Goal: Information Seeking & Learning: Check status

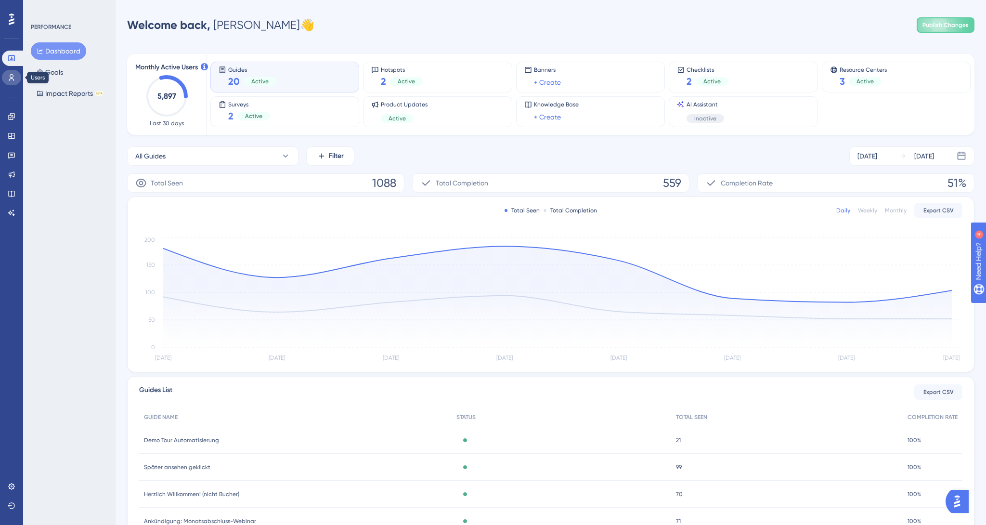
click at [13, 78] on icon at bounding box center [11, 77] width 5 height 7
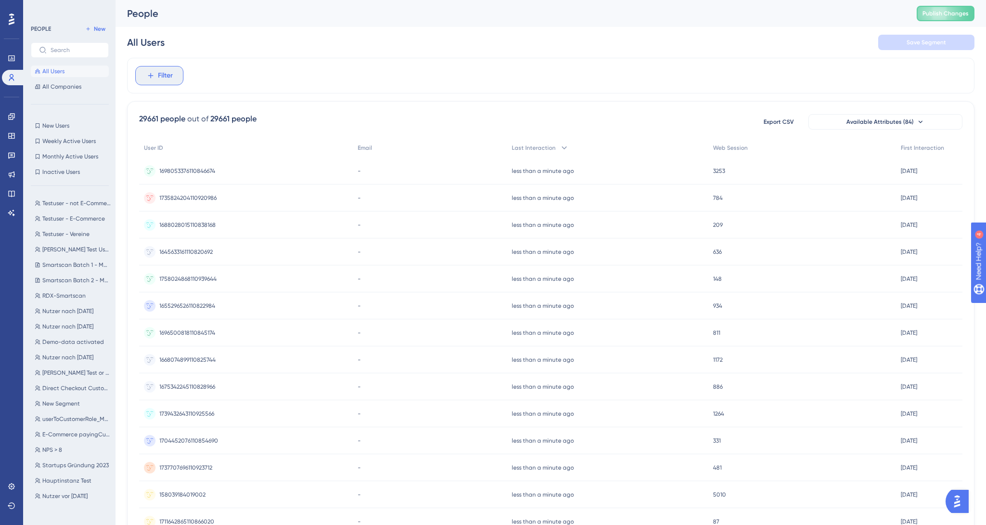
click at [170, 80] on span "Filter" at bounding box center [165, 76] width 15 height 12
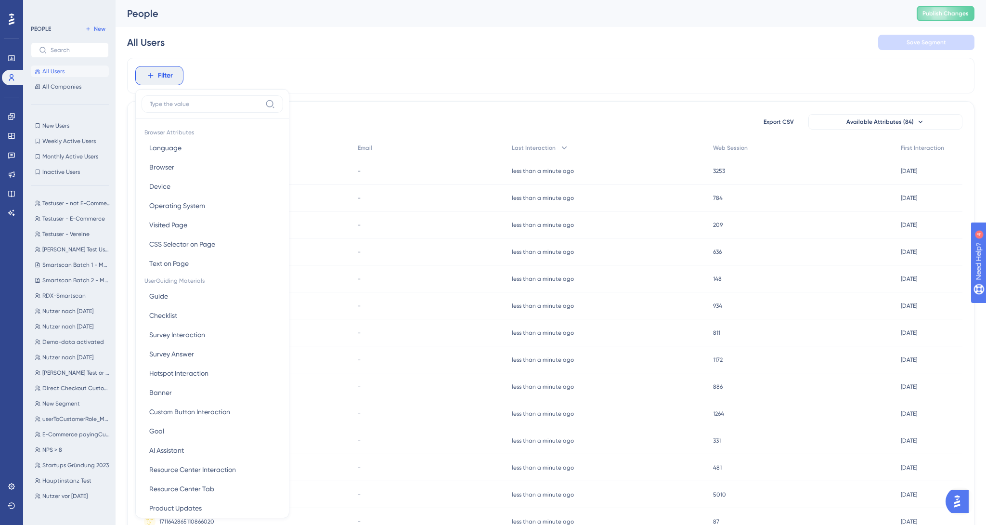
scroll to position [25, 0]
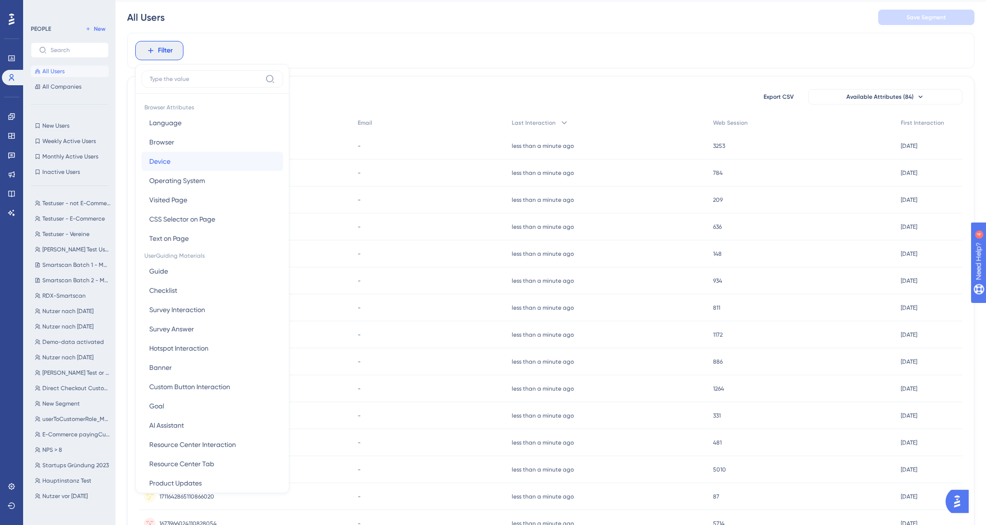
click at [220, 156] on button "[PERSON_NAME]" at bounding box center [213, 161] width 142 height 19
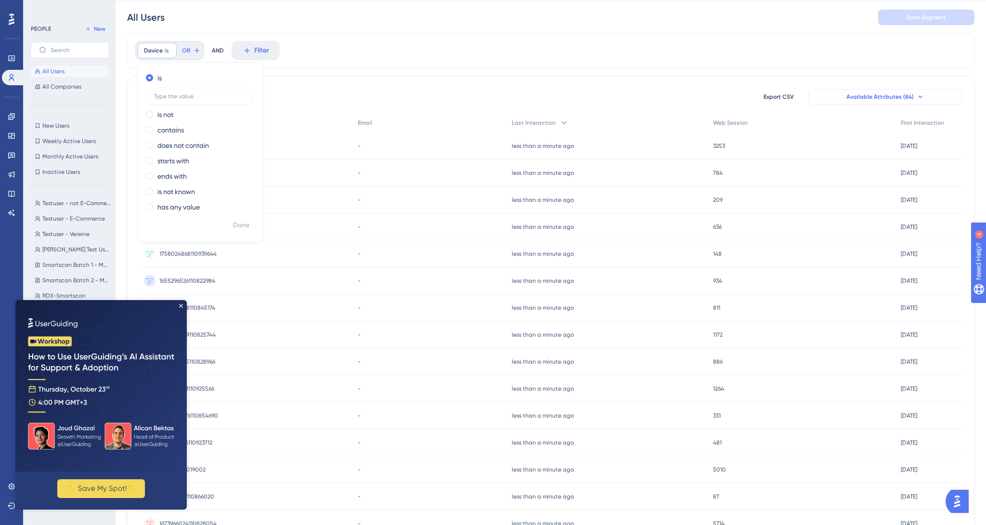
click at [875, 101] on button "Available Attributes (84)" at bounding box center [885, 96] width 154 height 15
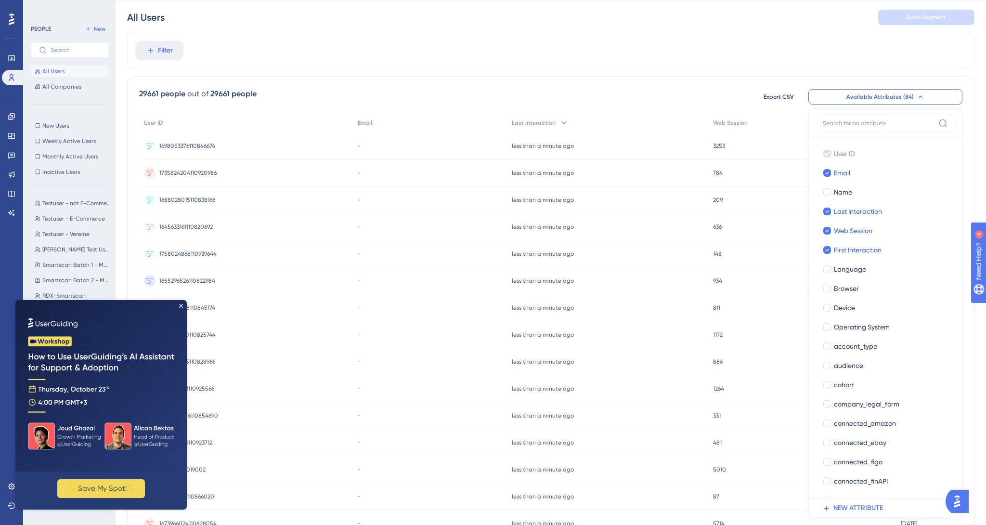
scroll to position [76, 0]
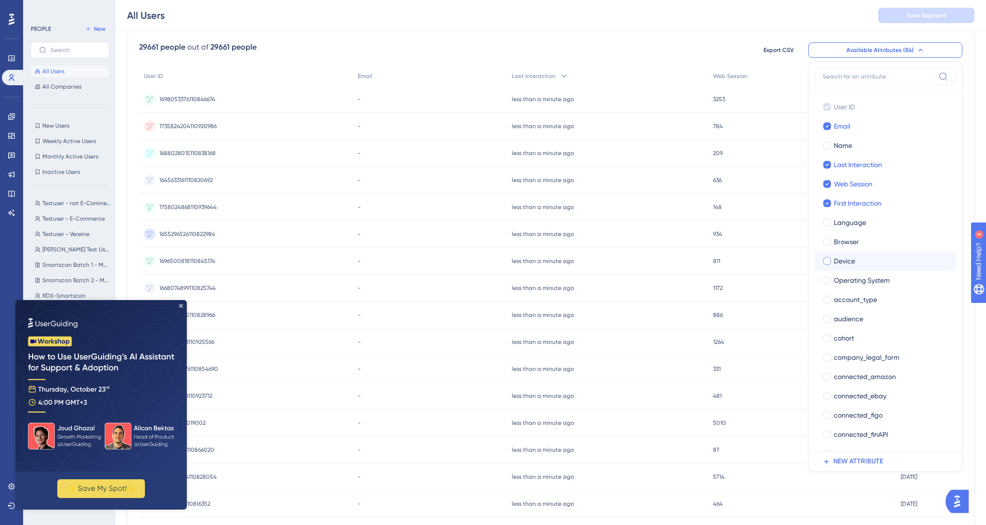
click at [854, 262] on span "Device" at bounding box center [844, 261] width 21 height 12
checkbox input "true"
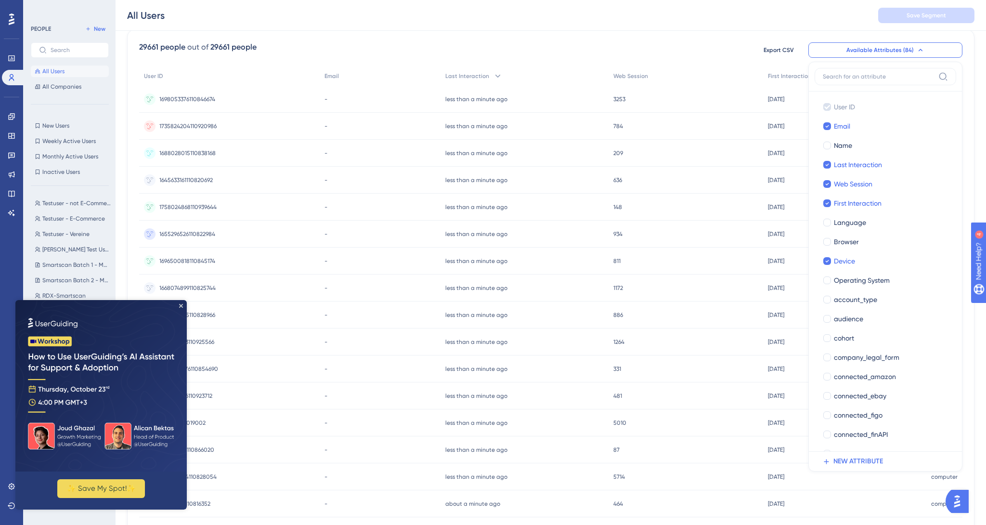
click at [729, 34] on div "29661 people out of 29661 people Export CSV Available Attributes (84) User ID U…" at bounding box center [550, 348] width 847 height 638
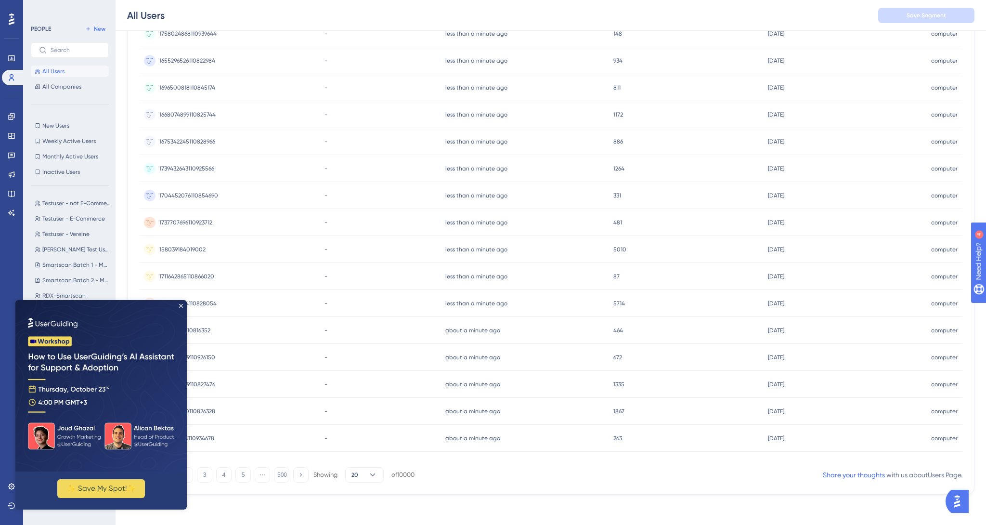
scroll to position [0, 0]
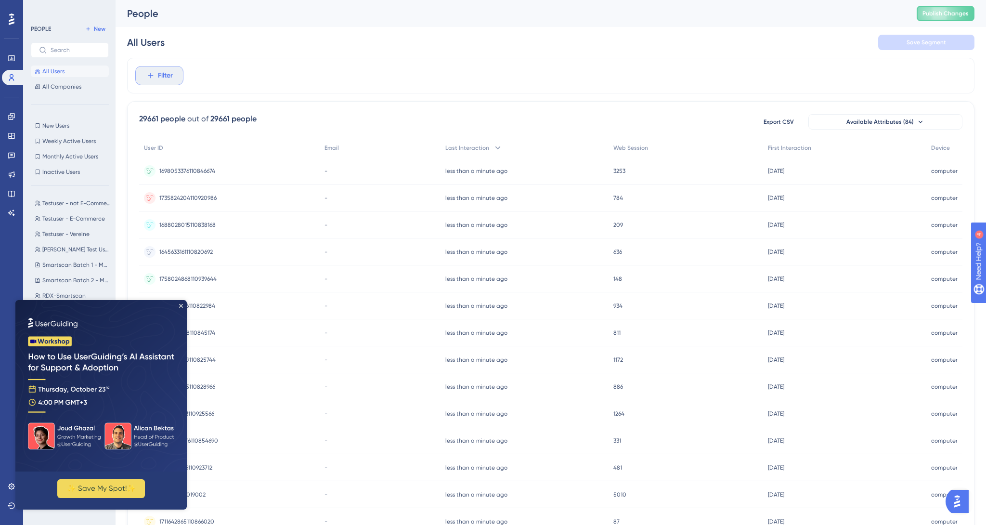
click at [174, 75] on button "Filter" at bounding box center [159, 75] width 48 height 19
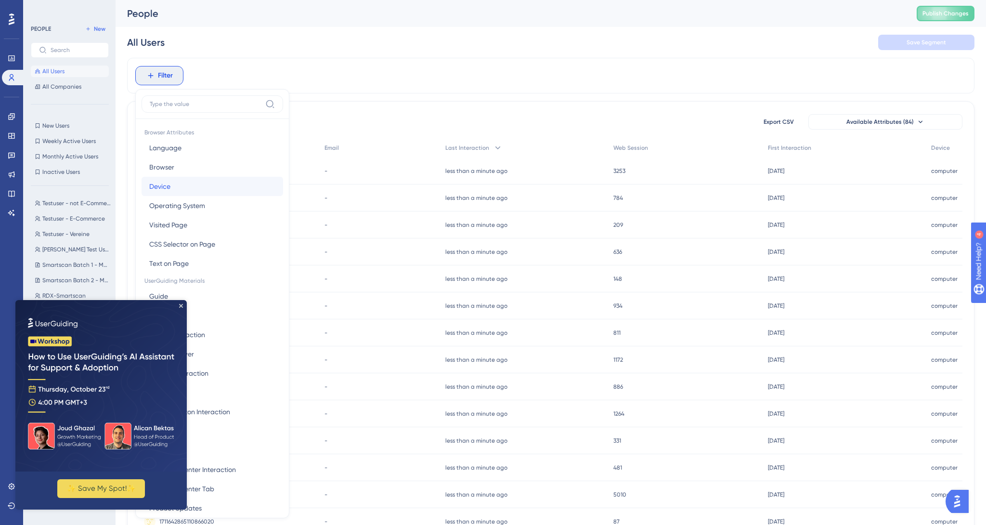
click at [223, 184] on button "[PERSON_NAME]" at bounding box center [213, 186] width 142 height 19
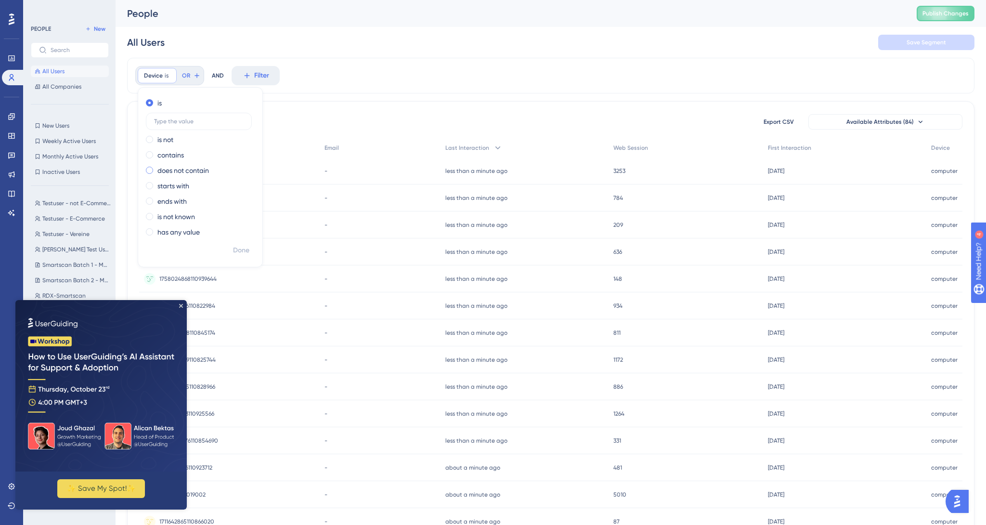
click at [199, 173] on label "does not contain" at bounding box center [183, 171] width 52 height 12
type input "computer"
click at [248, 251] on span "Done" at bounding box center [241, 251] width 16 height 12
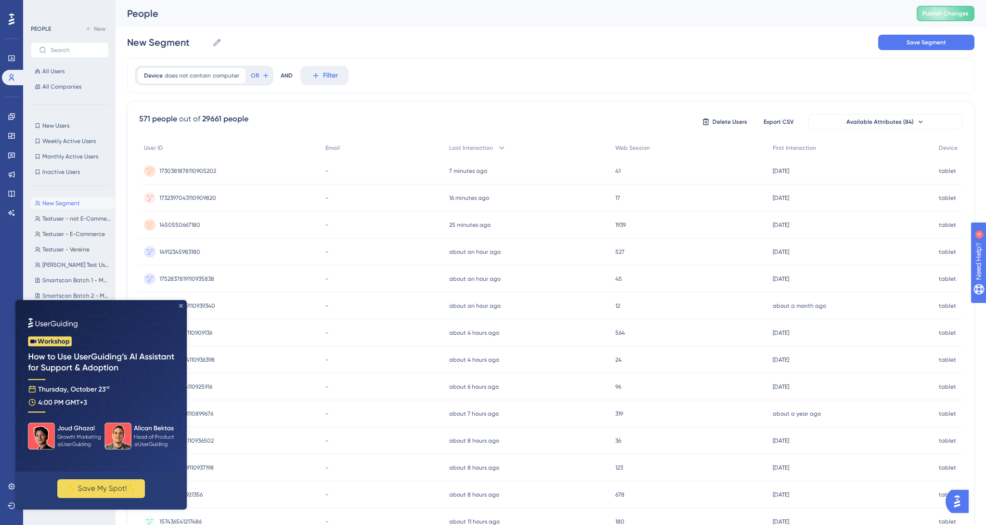
click at [180, 305] on icon "Close Preview" at bounding box center [181, 306] width 4 height 4
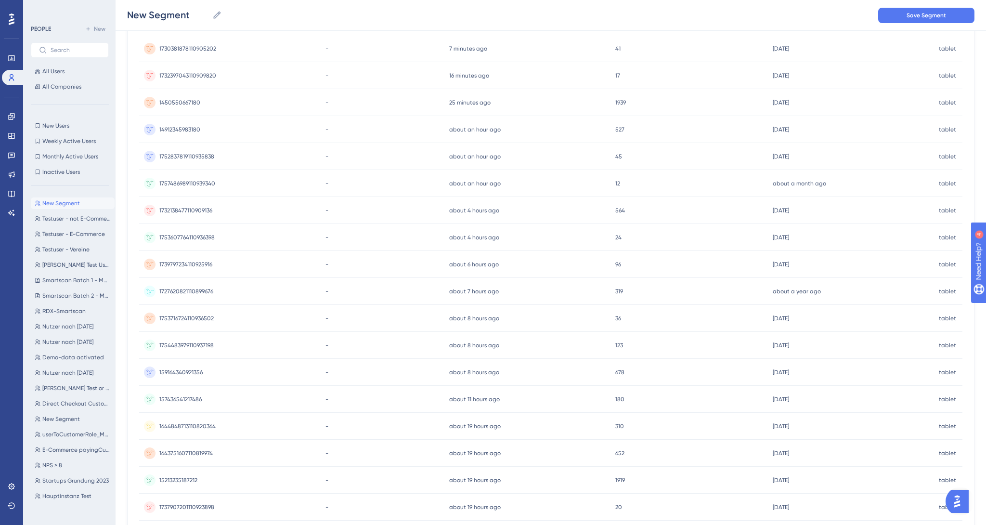
scroll to position [249, 0]
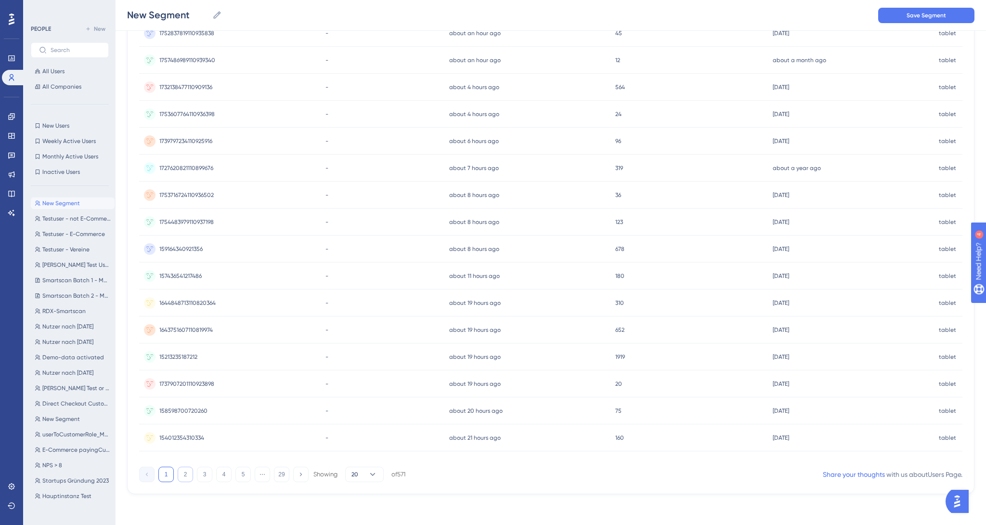
click at [188, 474] on button "2" at bounding box center [185, 473] width 15 height 15
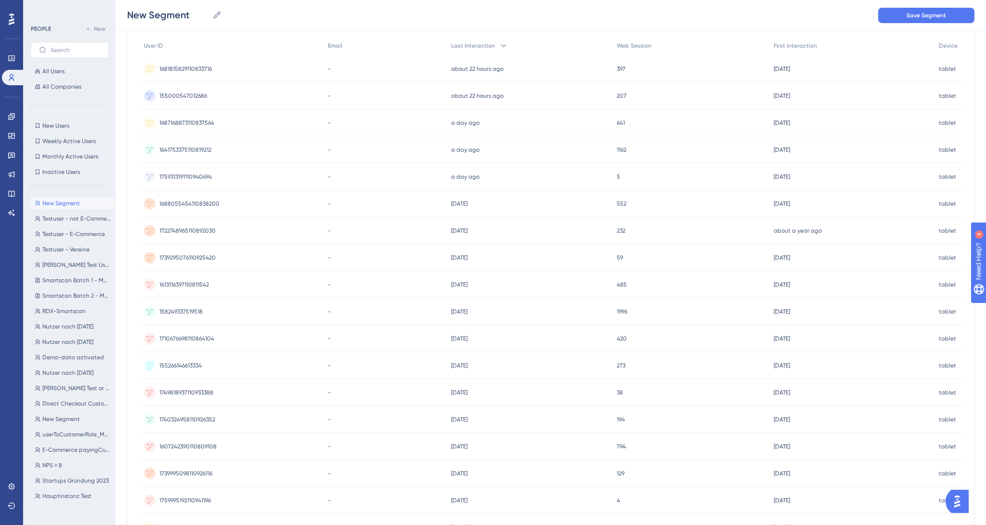
scroll to position [0, 0]
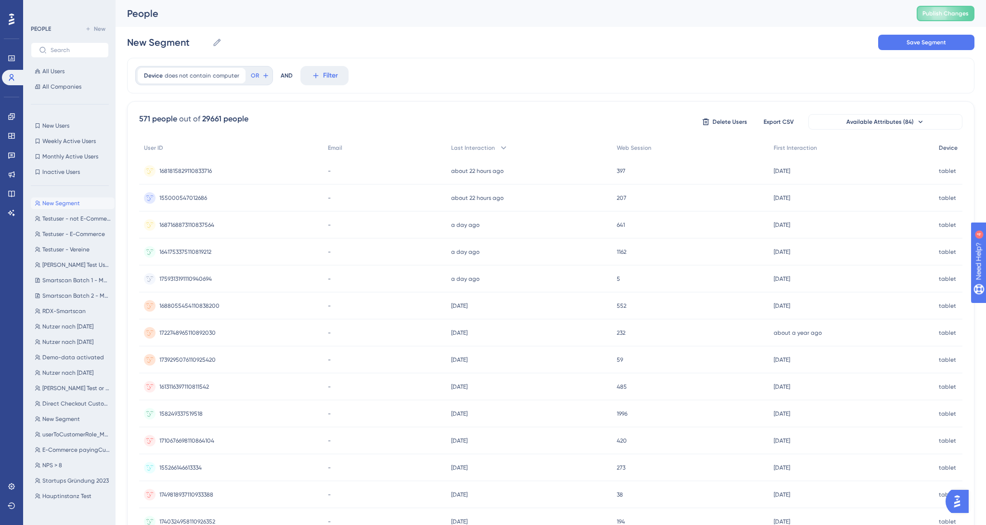
click at [951, 150] on span "Device" at bounding box center [948, 148] width 19 height 8
click at [892, 127] on button "Available Attributes (84)" at bounding box center [885, 121] width 154 height 15
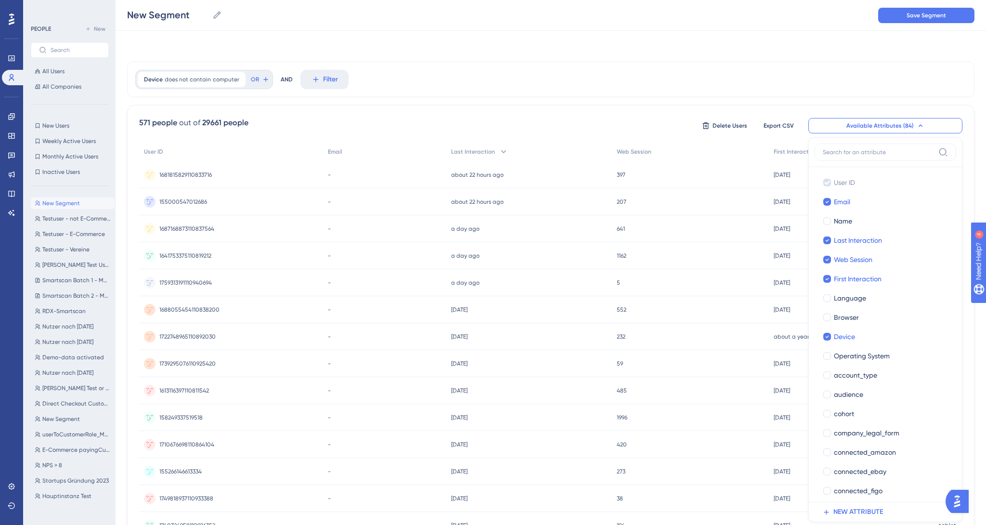
scroll to position [49, 0]
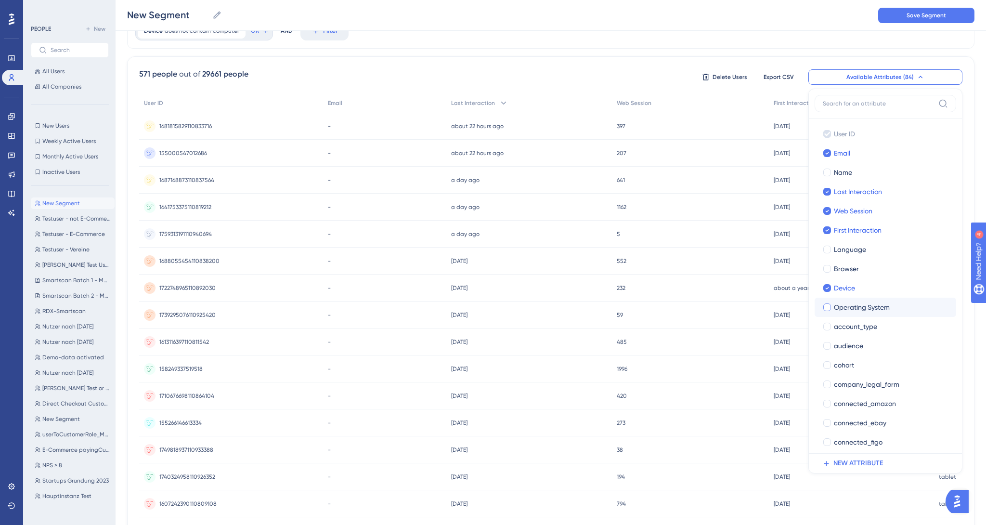
click at [865, 306] on span "Operating System" at bounding box center [862, 307] width 56 height 12
checkbox input "true"
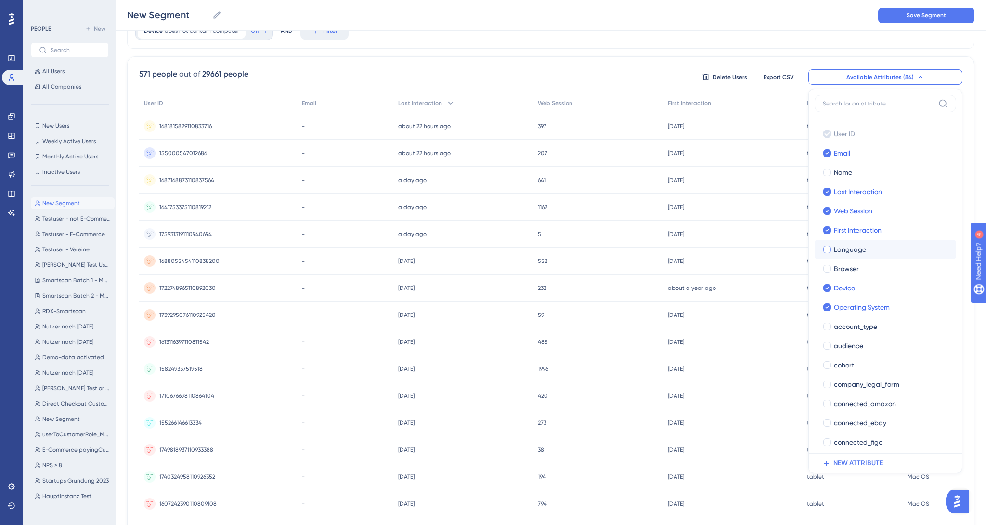
drag, startPoint x: 851, startPoint y: 272, endPoint x: 848, endPoint y: 241, distance: 31.4
click at [851, 272] on span "Browser" at bounding box center [846, 269] width 25 height 12
checkbox input "true"
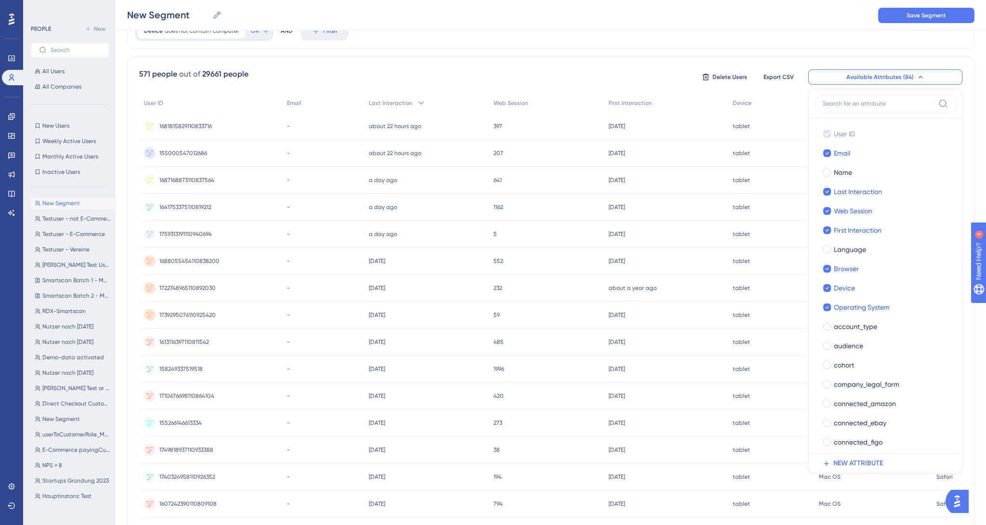
click at [727, 52] on div "Device does not contain computer computer Remove OR AND Filter 571 people out o…" at bounding box center [550, 354] width 847 height 682
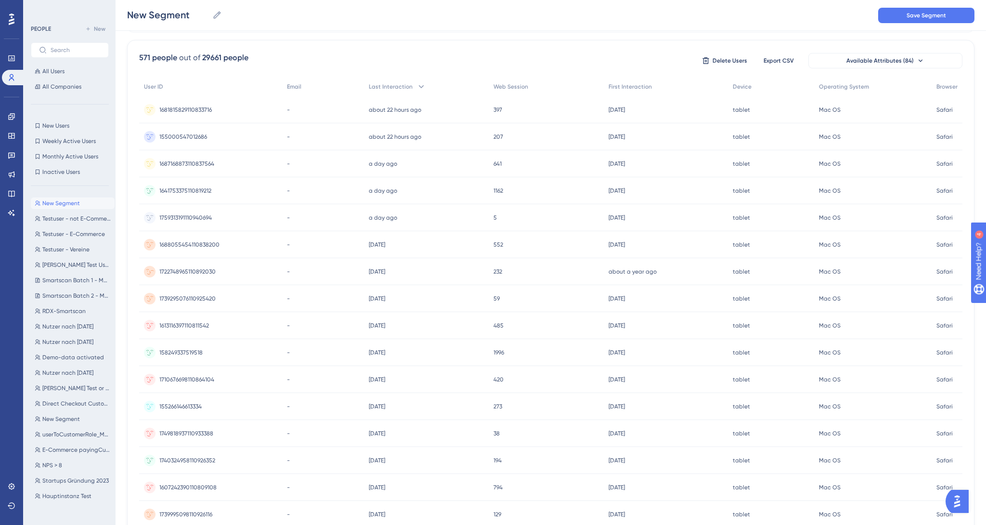
scroll to position [0, 0]
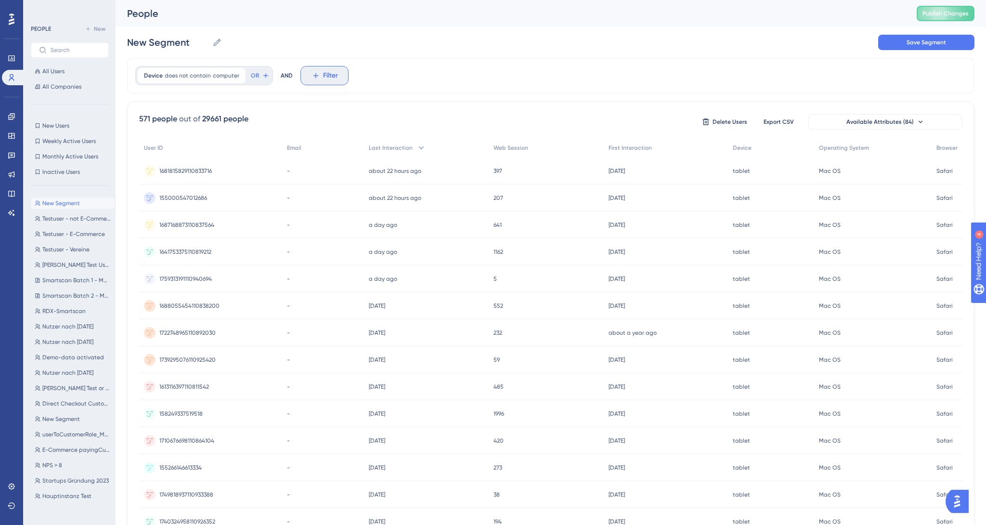
click at [327, 75] on span "Filter" at bounding box center [330, 76] width 15 height 12
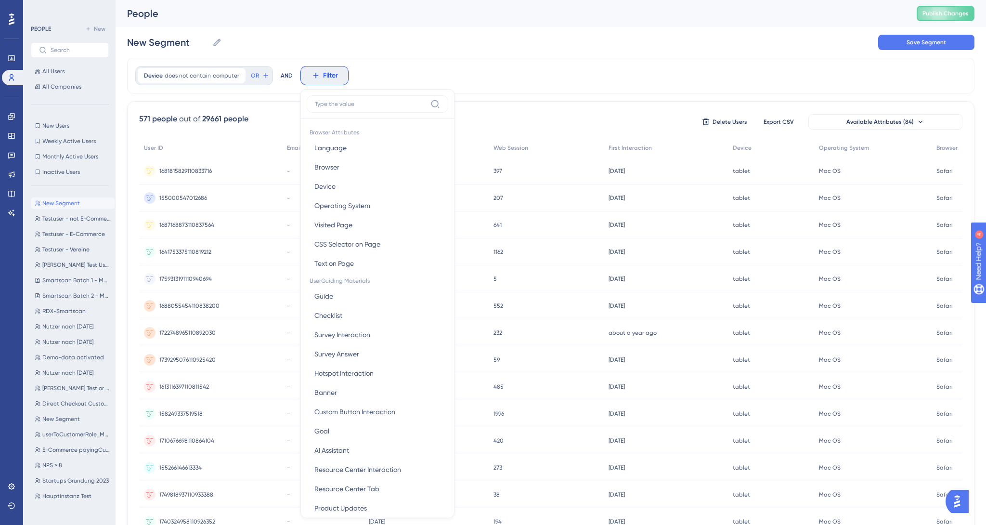
scroll to position [25, 0]
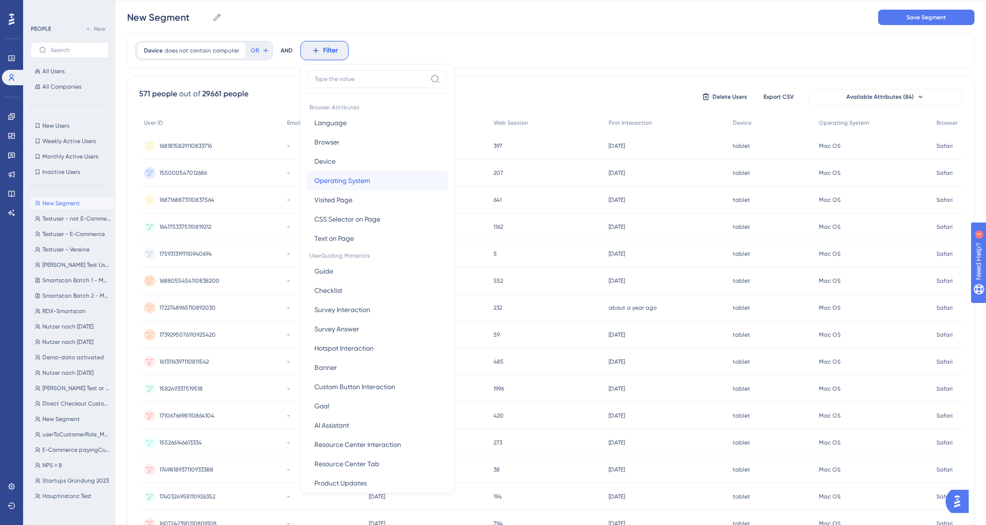
click at [369, 181] on button "Operating System Operating System" at bounding box center [378, 180] width 142 height 19
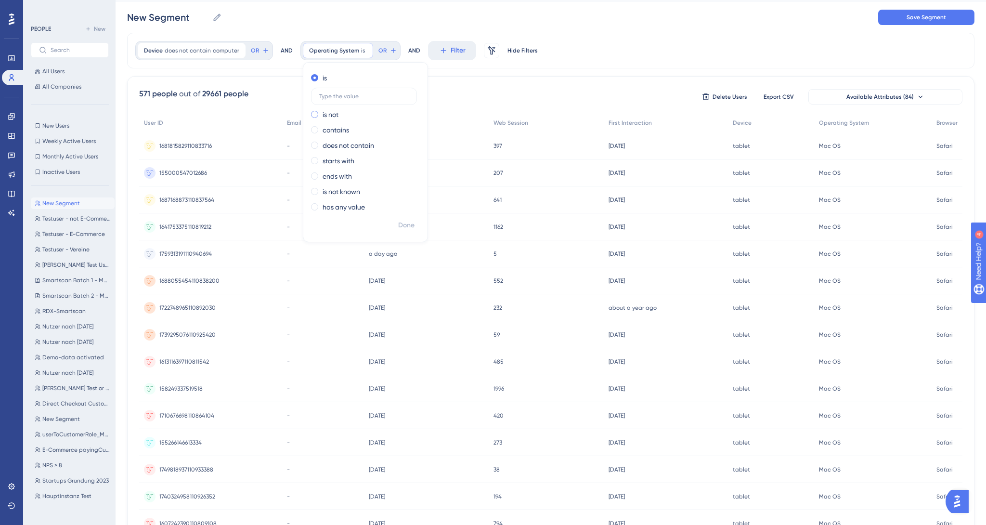
click at [336, 114] on div "is not" at bounding box center [363, 115] width 105 height 12
type input "Mac OS"
click at [413, 222] on button "Done" at bounding box center [406, 225] width 27 height 17
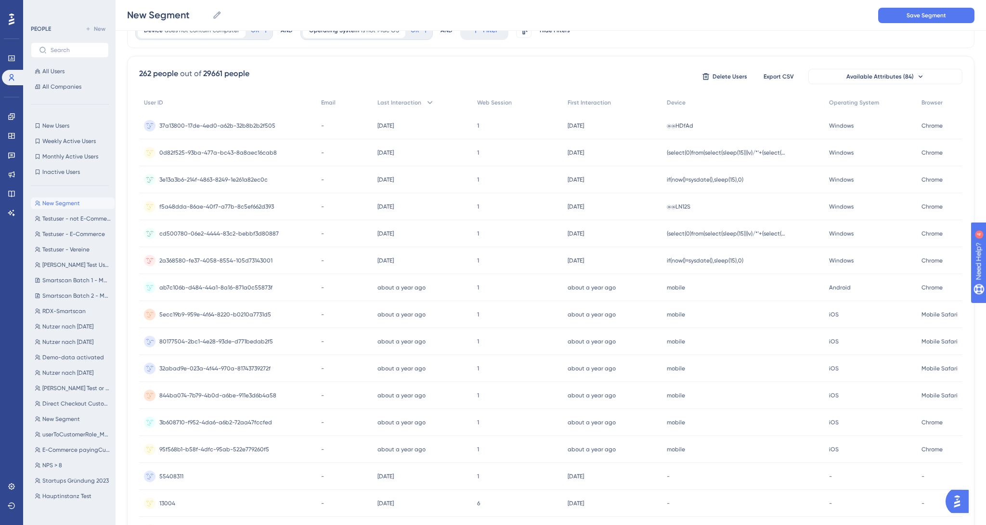
scroll to position [0, 0]
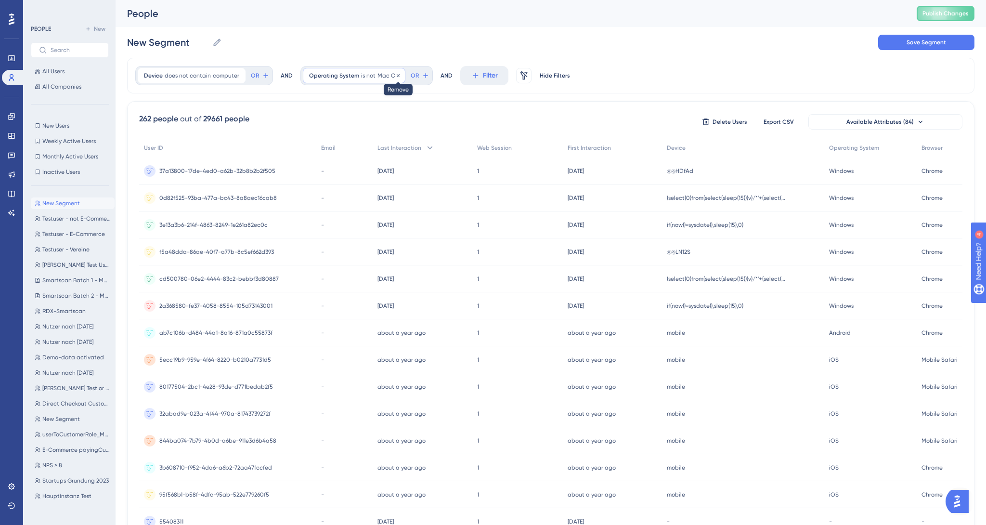
click at [395, 77] on icon at bounding box center [398, 76] width 6 height 6
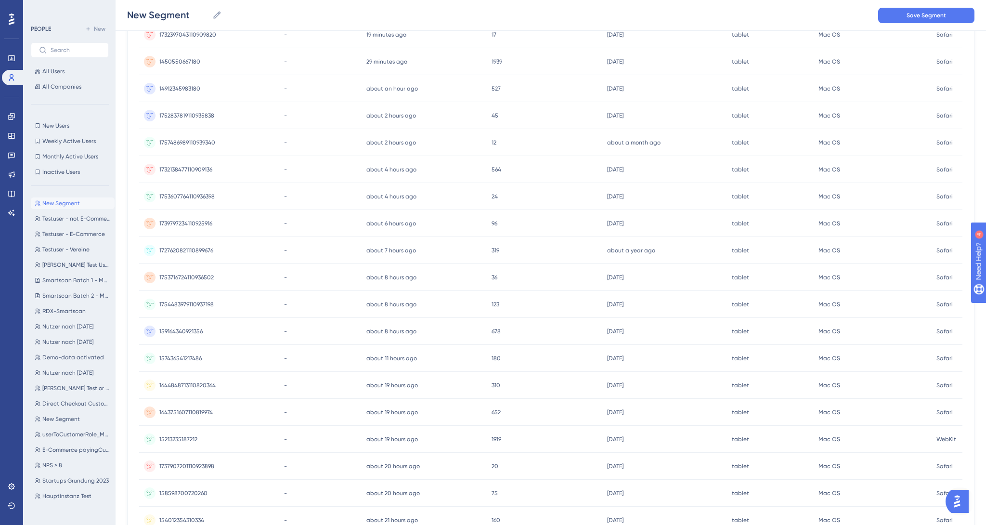
scroll to position [249, 0]
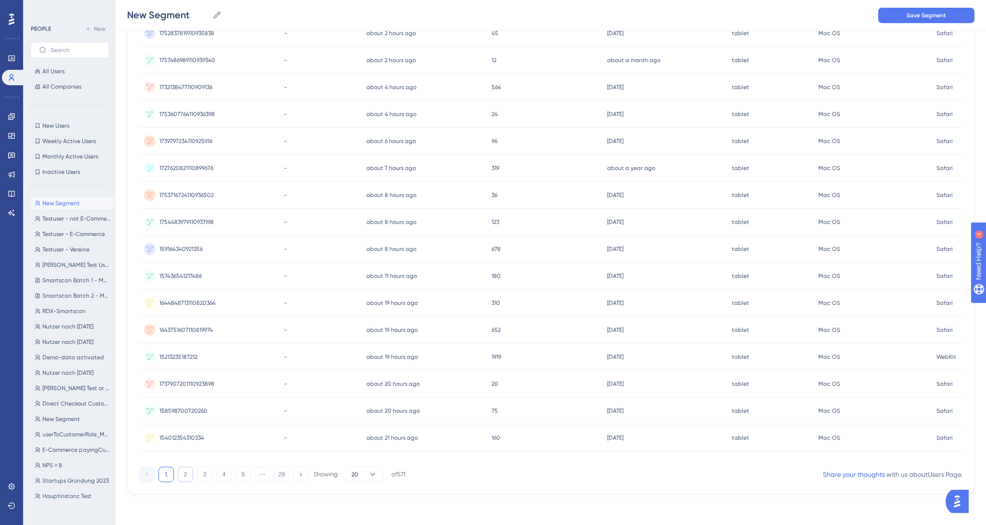
click at [182, 473] on button "2" at bounding box center [185, 473] width 15 height 15
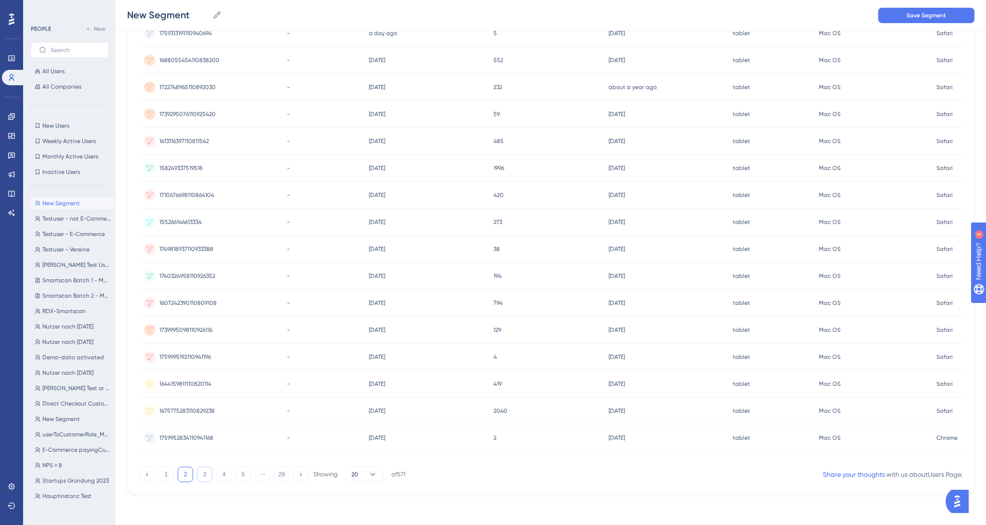
click at [207, 473] on button "3" at bounding box center [204, 473] width 15 height 15
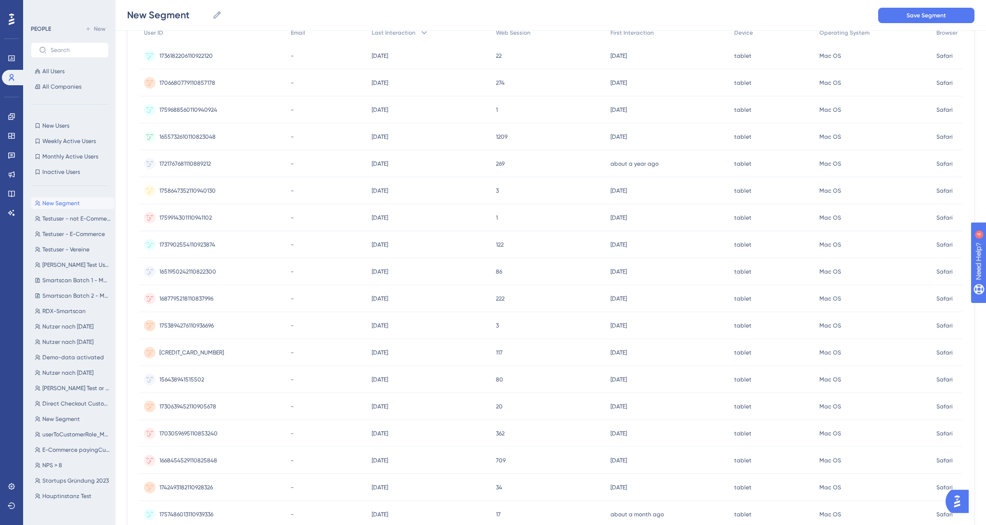
scroll to position [121, 0]
click at [958, 497] on img "Open AI Assistant Launcher" at bounding box center [956, 500] width 17 height 17
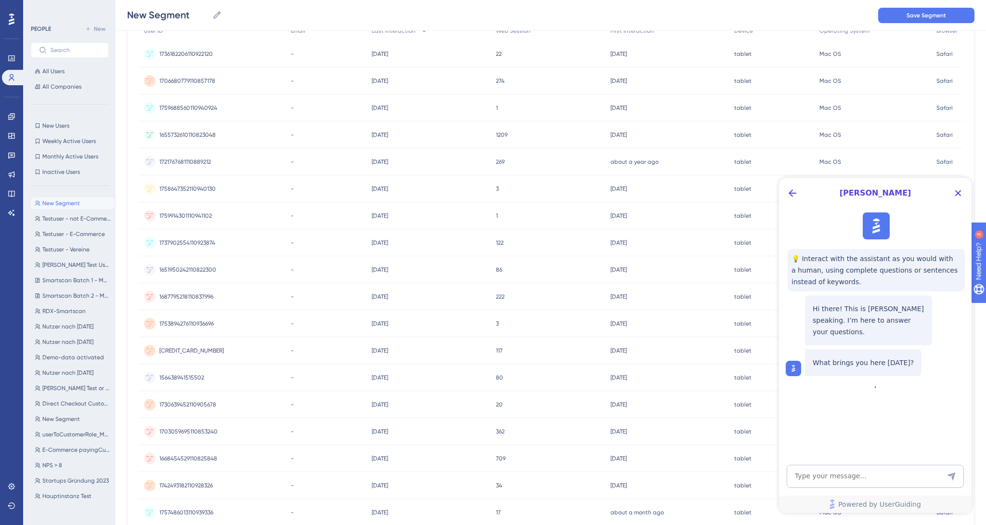
scroll to position [0, 0]
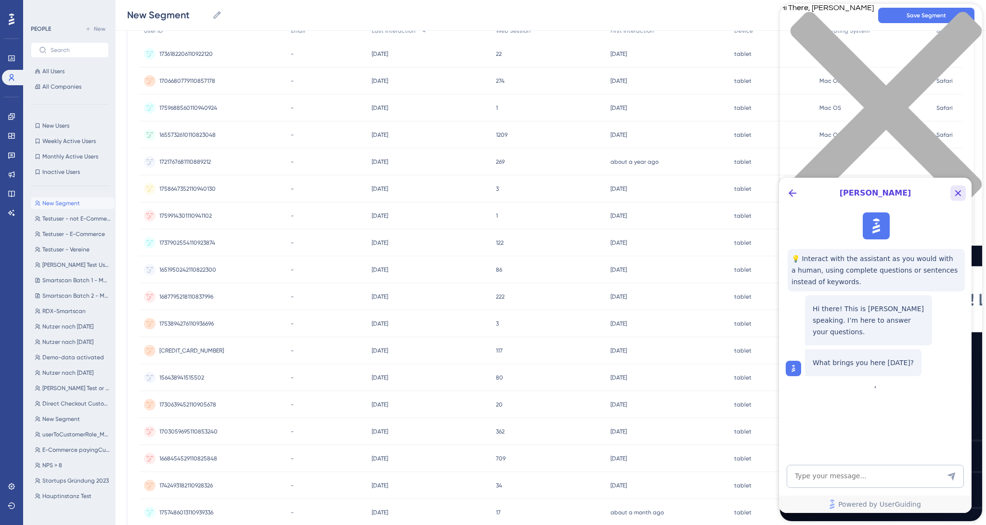
click at [957, 197] on icon "Close Button" at bounding box center [958, 193] width 12 height 12
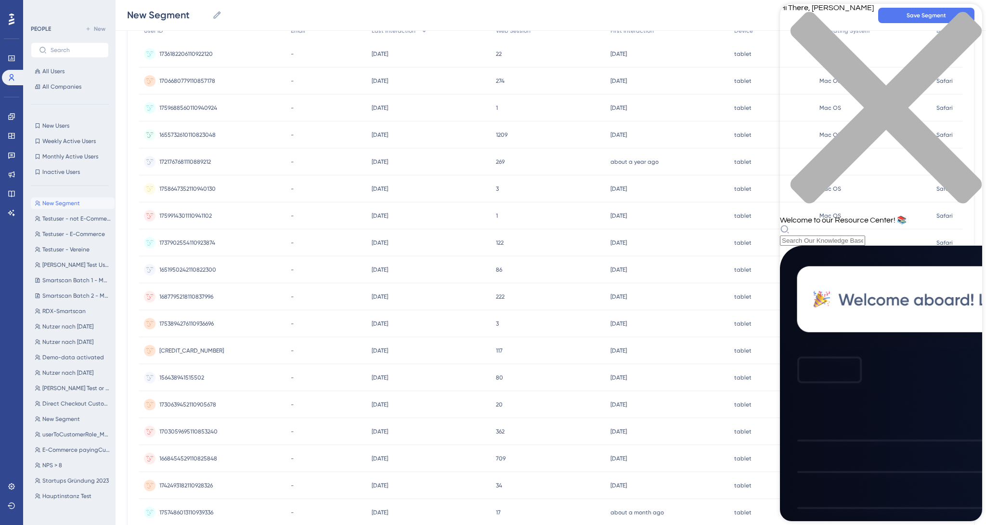
scroll to position [193, 0]
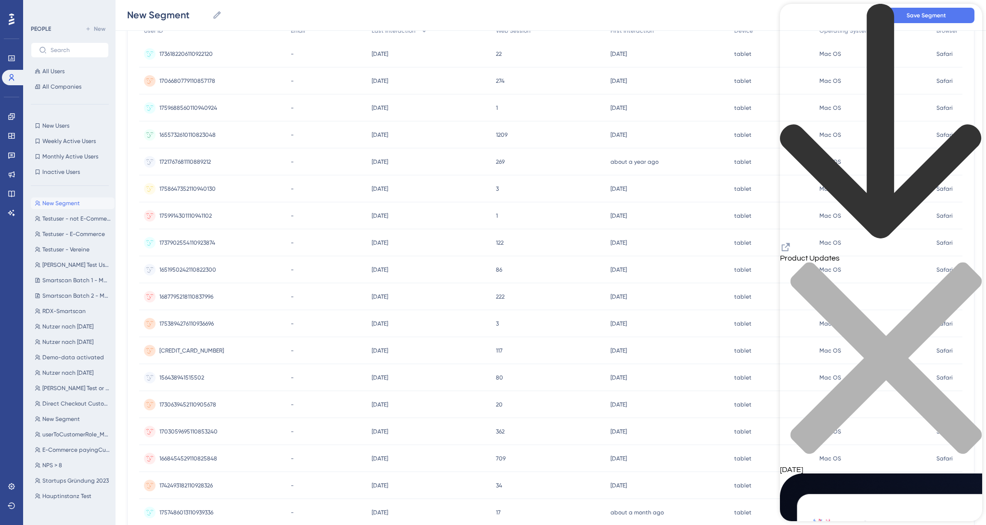
scroll to position [1288, 0]
click at [14, 155] on icon at bounding box center [11, 156] width 7 height 6
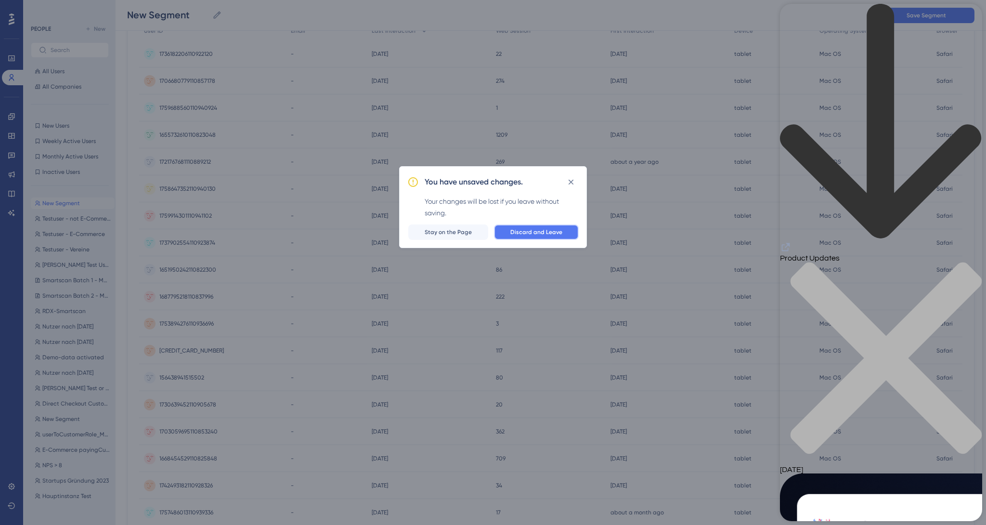
click at [525, 233] on span "Discard and Leave" at bounding box center [536, 232] width 52 height 8
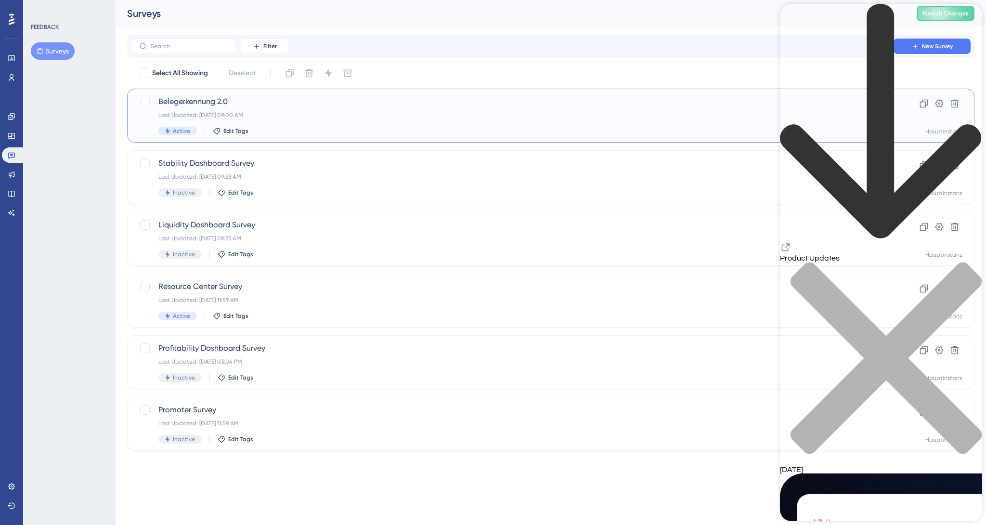
click at [292, 126] on div "Belegerkennung 2.0 Last Updated: [DATE] 09:00 AM Active Edit Tags" at bounding box center [512, 115] width 708 height 39
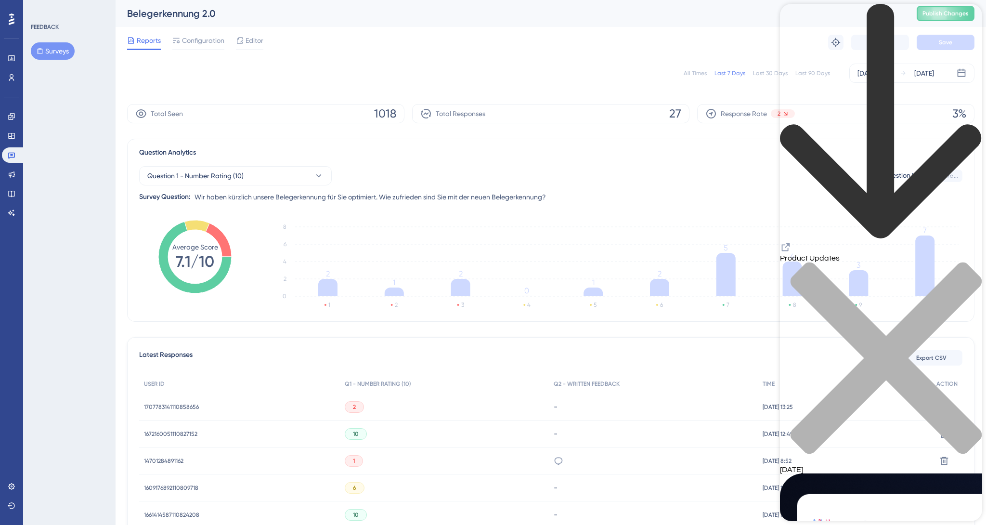
click at [969, 262] on div "close resource center" at bounding box center [881, 364] width 202 height 204
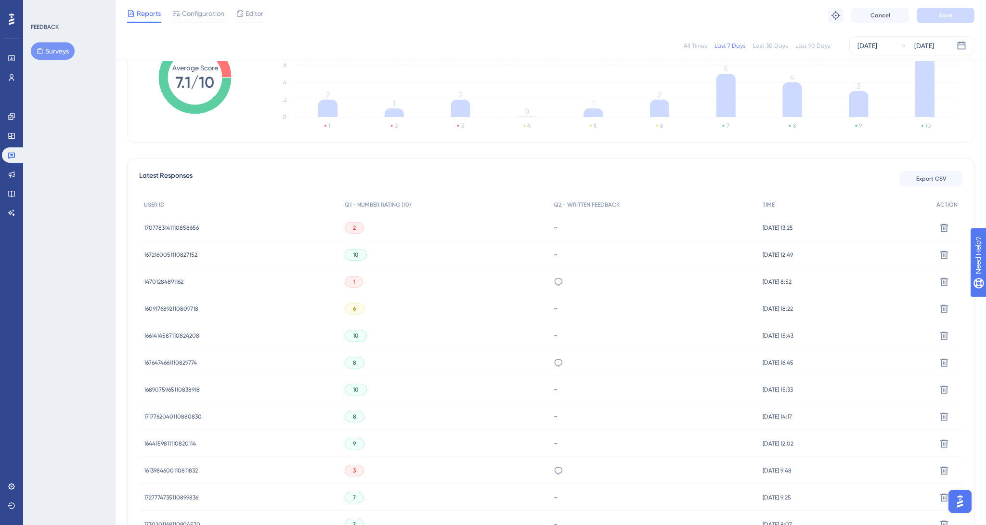
scroll to position [178, 0]
drag, startPoint x: 163, startPoint y: 280, endPoint x: 199, endPoint y: 281, distance: 36.6
click at [199, 281] on div "14701284891162 14701284891162" at bounding box center [239, 279] width 201 height 27
copy span "4891162"
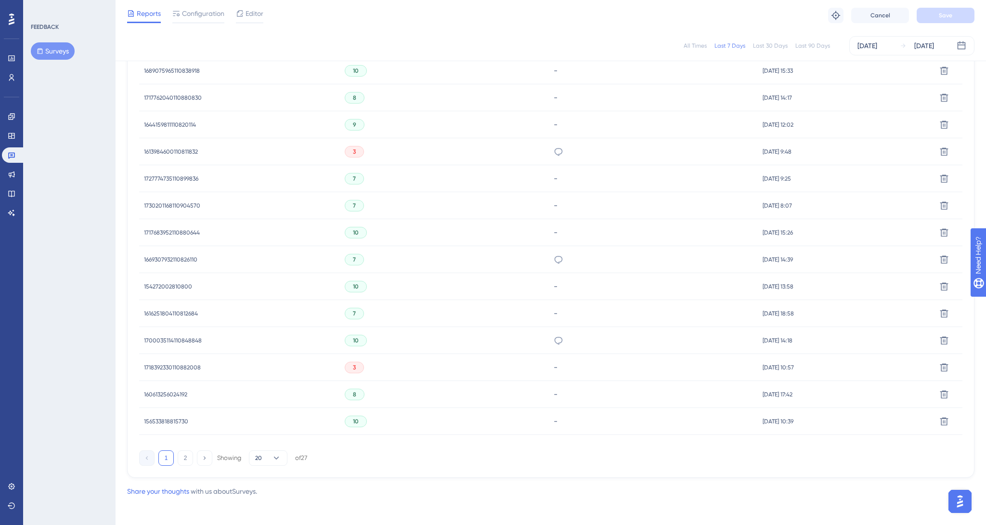
scroll to position [497, 0]
click at [183, 456] on button "2" at bounding box center [185, 454] width 15 height 15
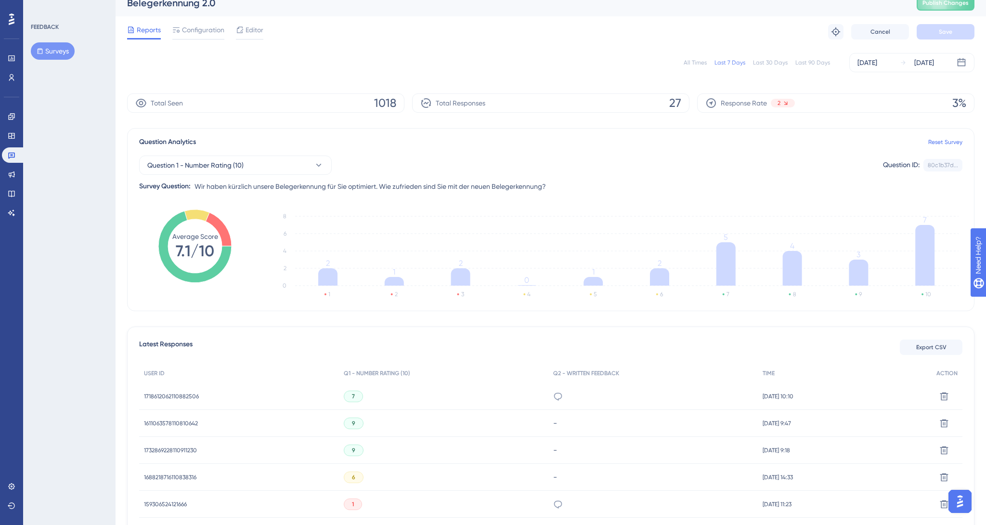
scroll to position [9, 0]
click at [771, 65] on div "Last 30 Days" at bounding box center [770, 65] width 35 height 8
click at [808, 65] on div "Last 90 Days" at bounding box center [812, 65] width 35 height 8
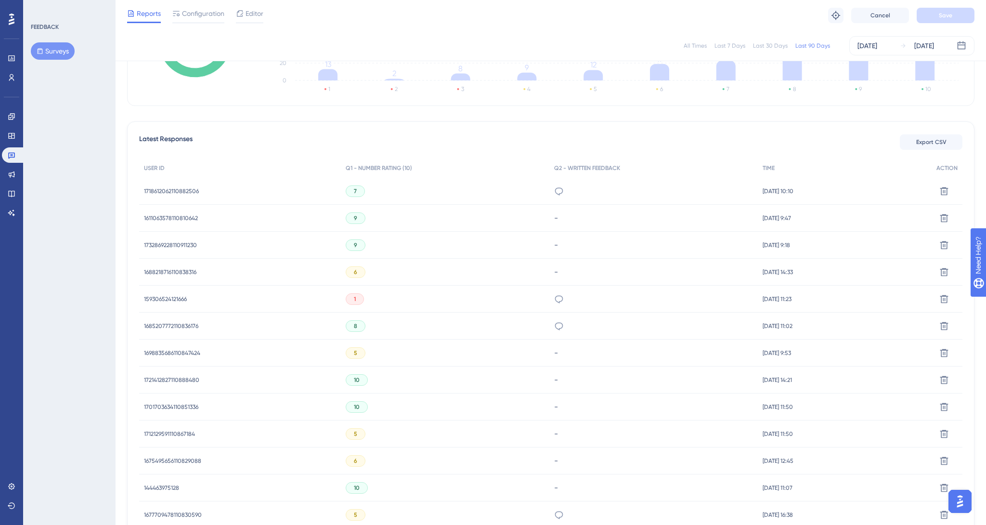
scroll to position [497, 0]
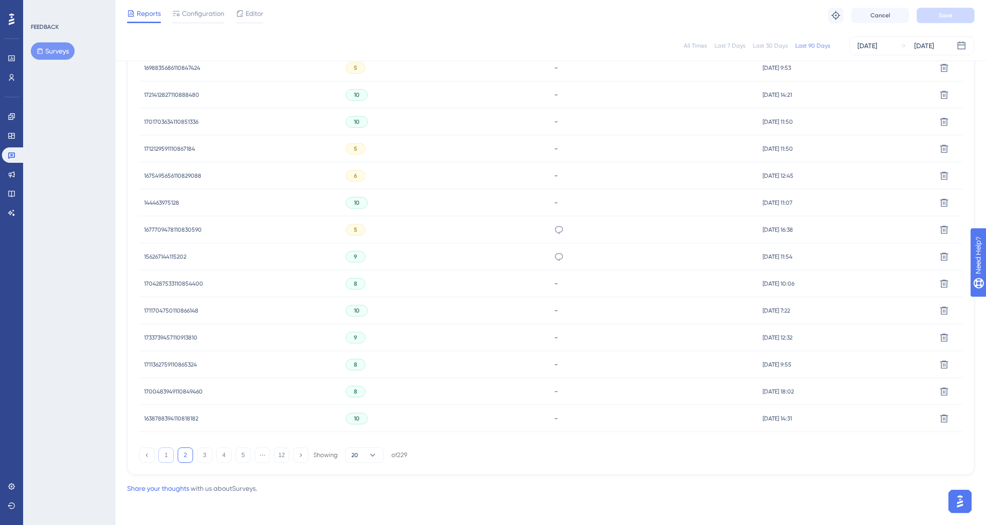
click at [166, 458] on button "1" at bounding box center [165, 454] width 15 height 15
click at [554, 147] on icon at bounding box center [559, 149] width 10 height 10
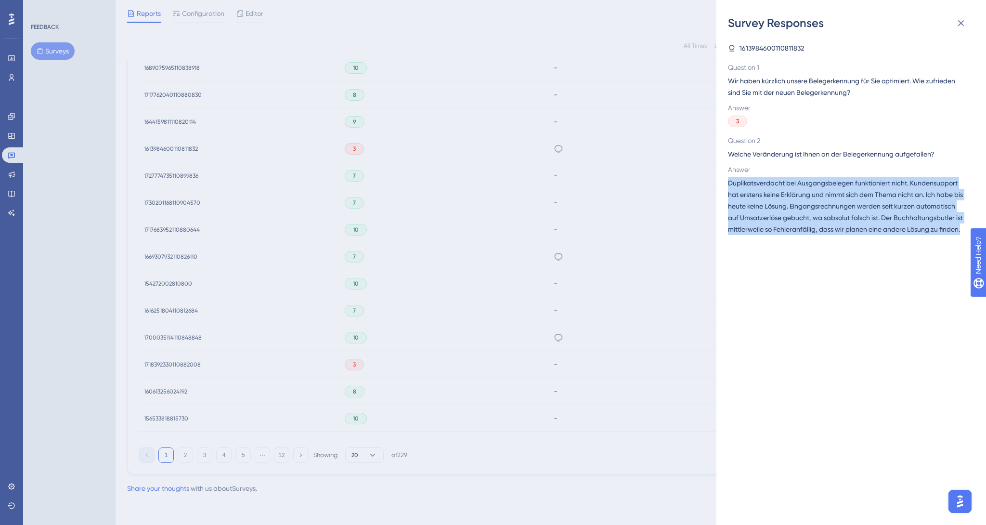
drag, startPoint x: 814, startPoint y: 241, endPoint x: 725, endPoint y: 186, distance: 104.2
click at [725, 186] on div "Survey Responses 1613984600110811832 Question 1 Wir haben kürzlich unsere Beleg…" at bounding box center [851, 262] width 270 height 525
click at [787, 193] on span "Duplikatsverdacht bei Ausgangsbelegen funktioniert nicht. Kundensupport hat ers…" at bounding box center [847, 206] width 239 height 58
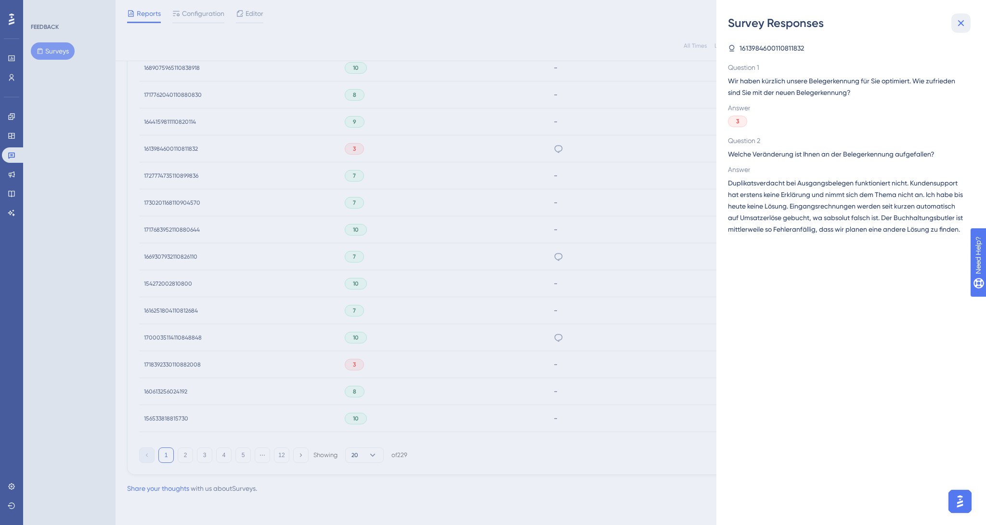
click at [960, 22] on icon at bounding box center [961, 23] width 6 height 6
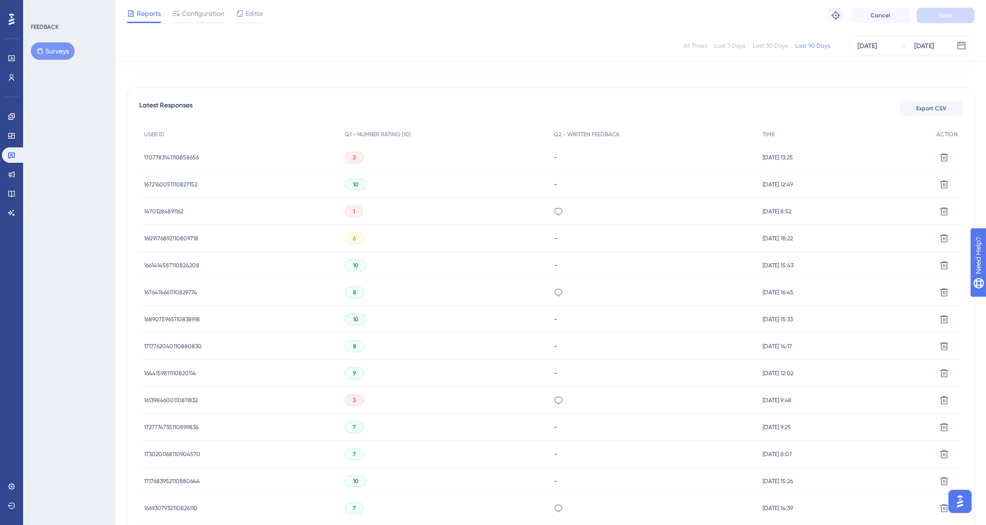
scroll to position [0, 0]
